Goal: Navigation & Orientation: Find specific page/section

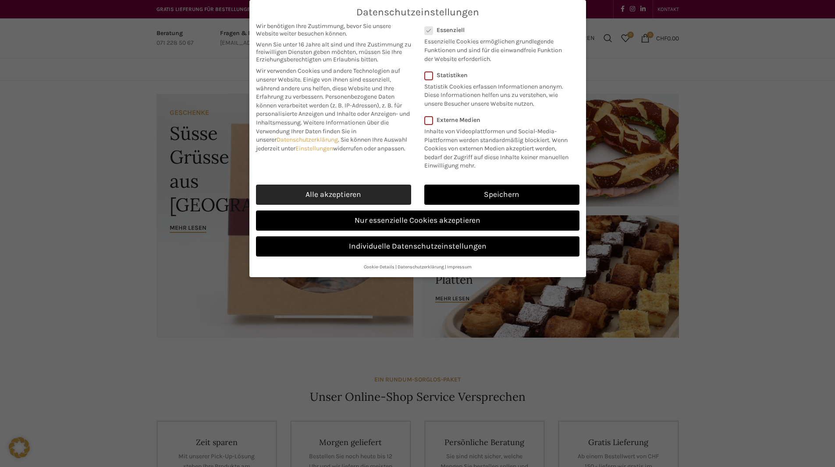
click at [344, 196] on link "Alle akzeptieren" at bounding box center [333, 194] width 155 height 20
checkbox input "true"
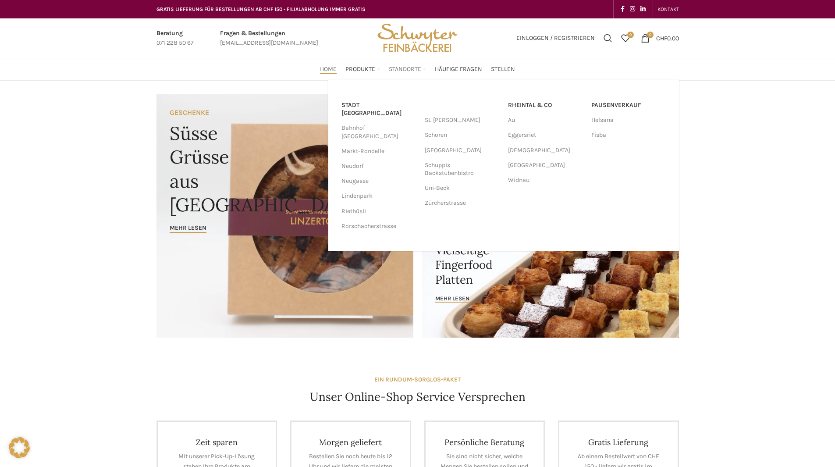
click at [402, 68] on span "Standorte" at bounding box center [405, 69] width 32 height 8
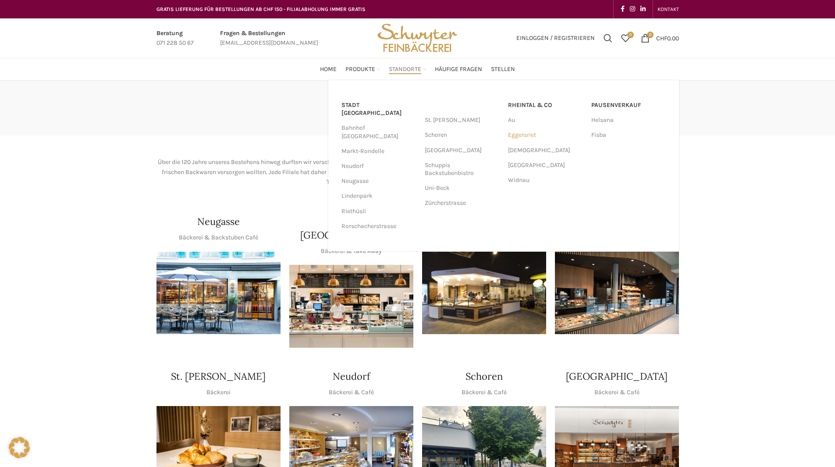
click at [521, 135] on link "Eggersriet" at bounding box center [545, 135] width 74 height 15
